Goal: Obtain resource: Obtain resource

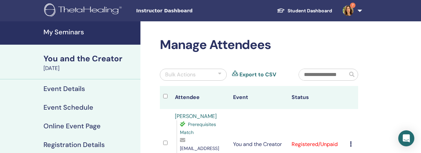
click at [78, 27] on link "My Seminars" at bounding box center [70, 32] width 140 height 23
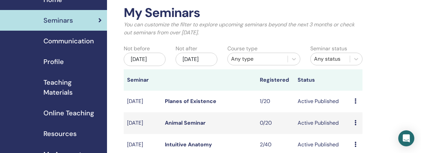
scroll to position [38, 0]
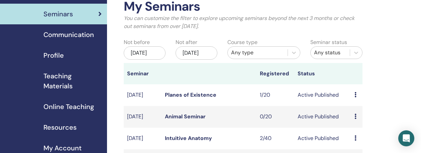
click at [71, 106] on span "Online Teaching" at bounding box center [68, 107] width 50 height 10
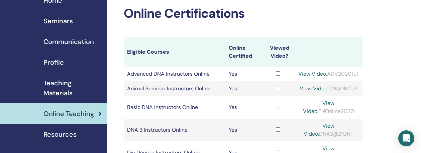
scroll to position [32, 0]
click at [64, 86] on span "Teaching Materials" at bounding box center [72, 88] width 58 height 20
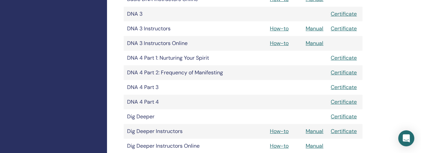
scroll to position [374, 0]
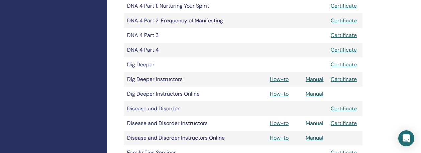
click at [313, 126] on link "Manual" at bounding box center [314, 123] width 18 height 7
